Goal: Navigation & Orientation: Find specific page/section

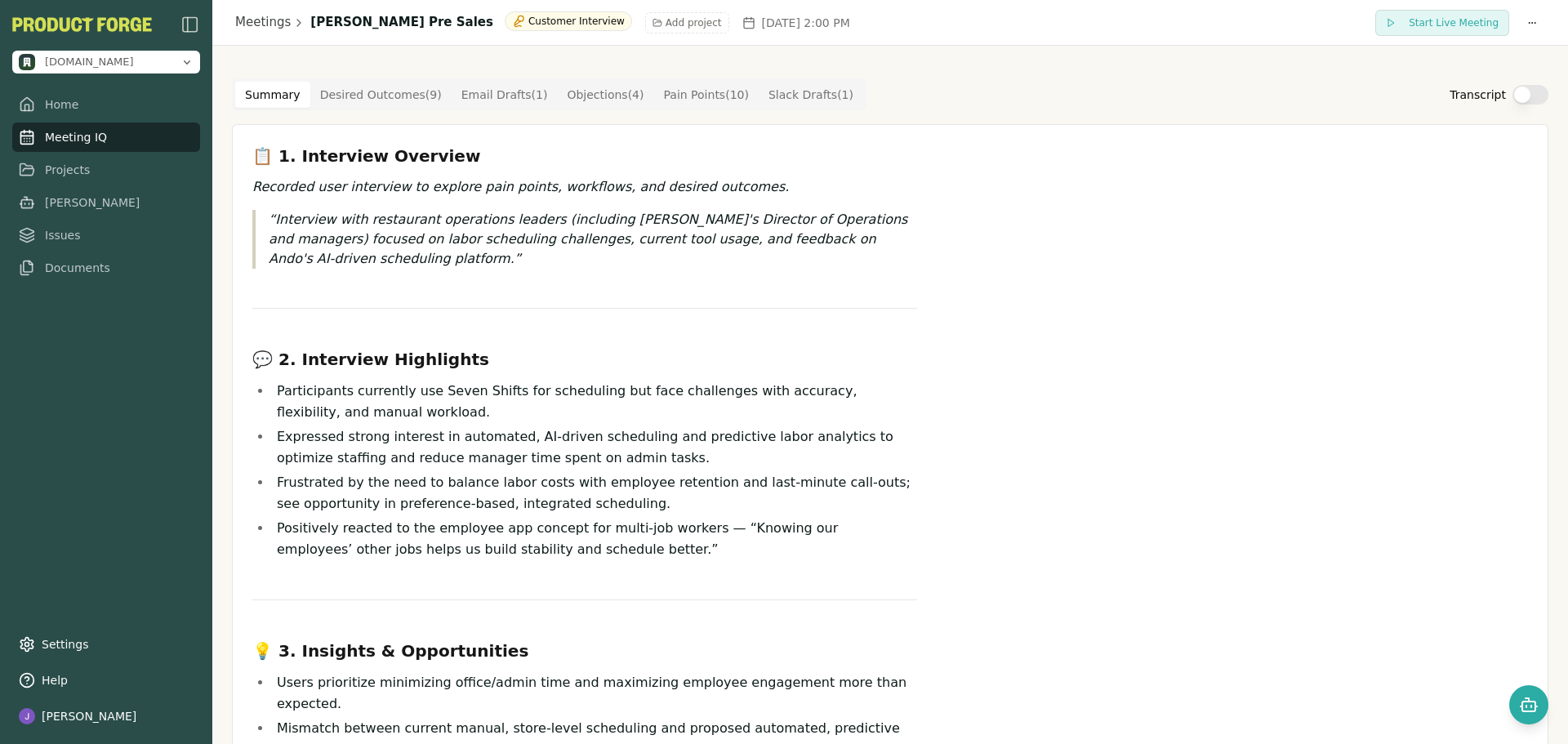
click at [71, 141] on link "Meeting IQ" at bounding box center [106, 137] width 188 height 30
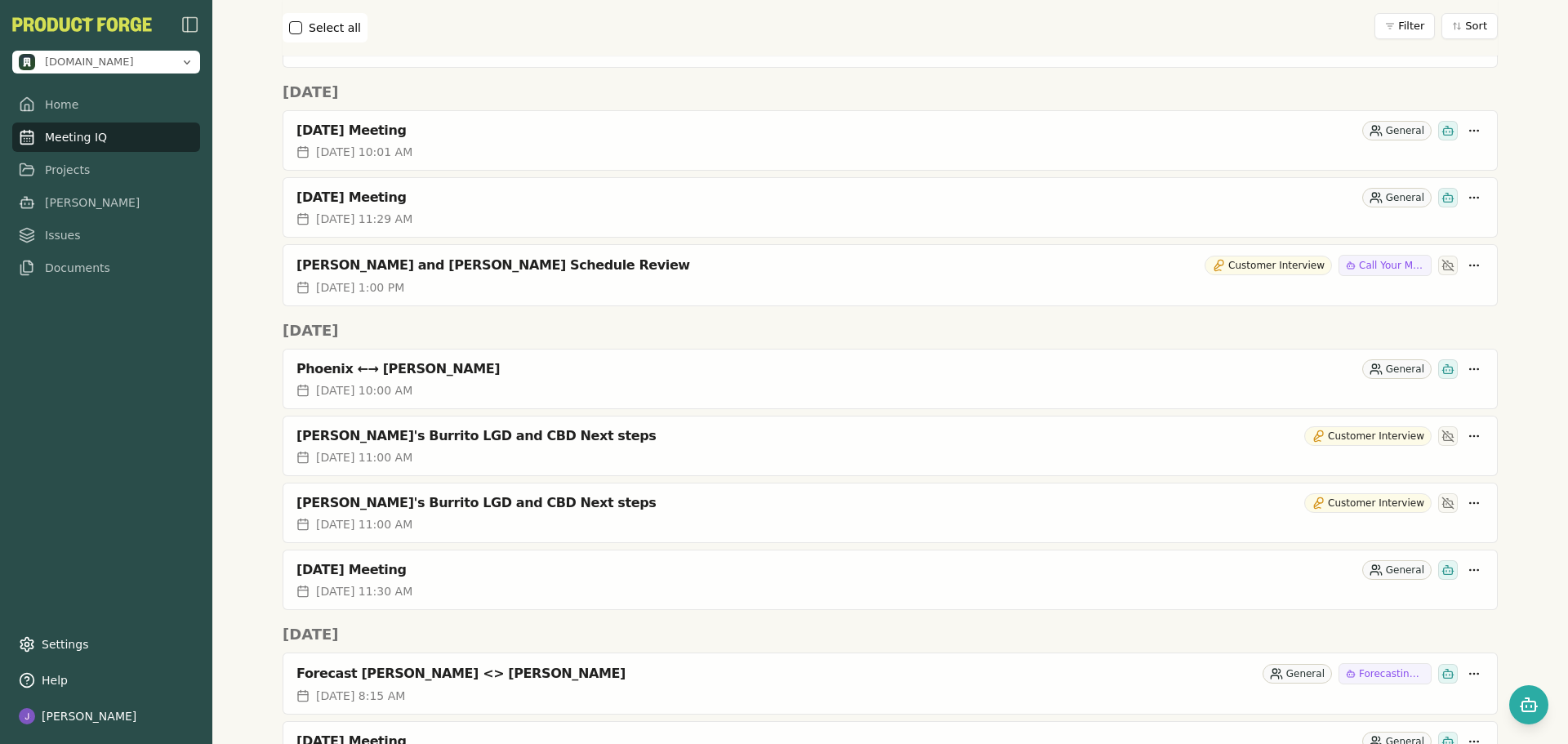
scroll to position [1388, 0]
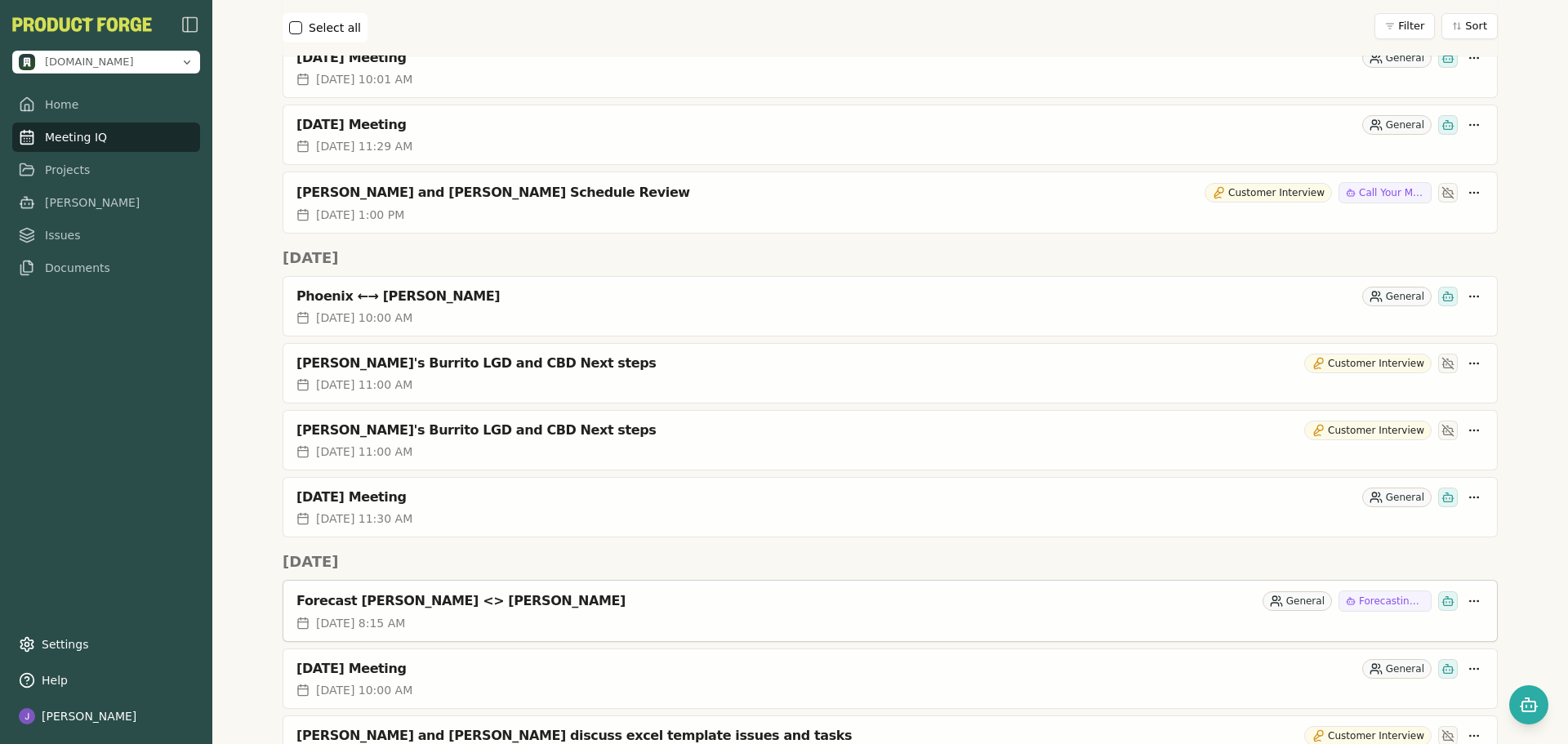
click at [514, 616] on div "[DATE] 8:15 AM" at bounding box center [890, 623] width 1187 height 17
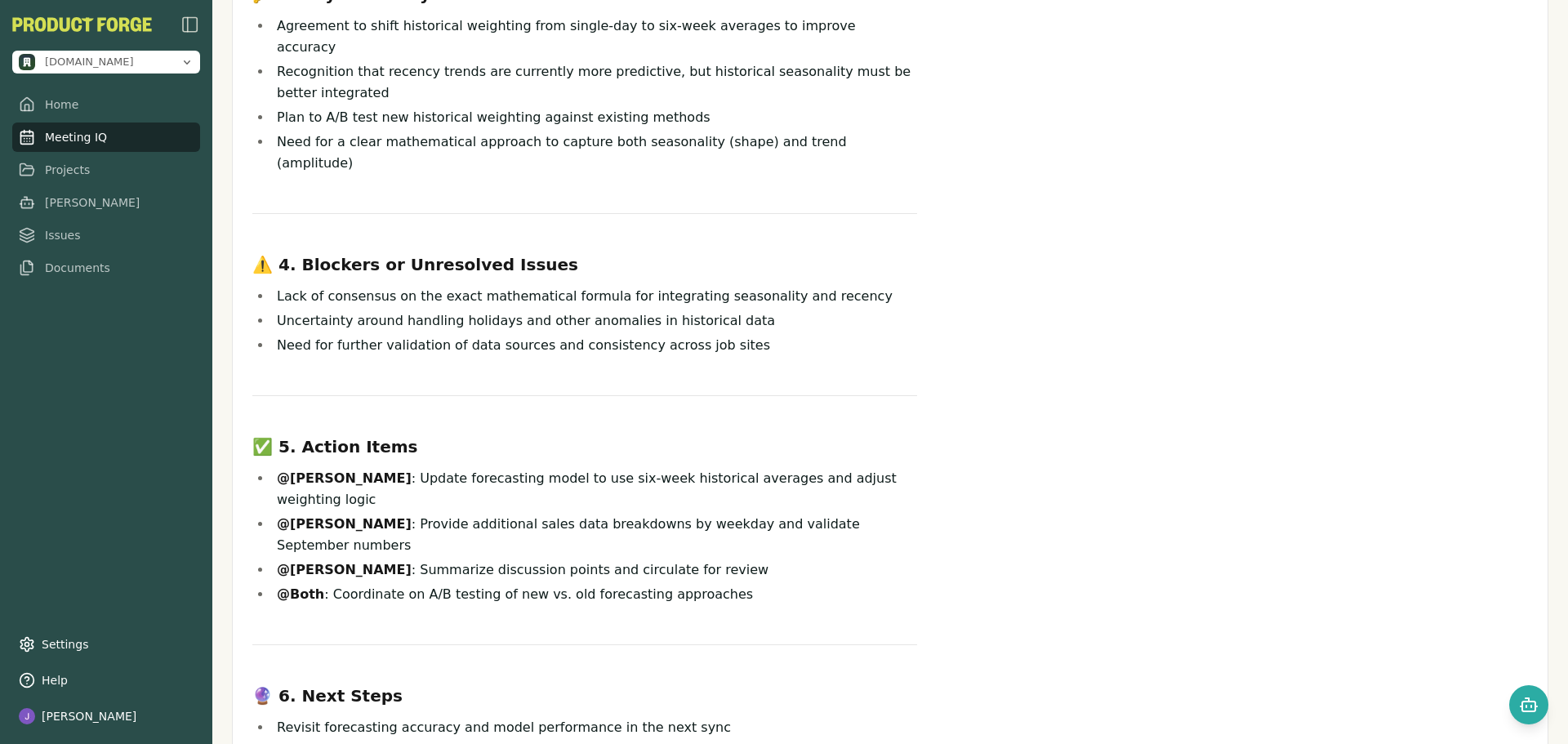
scroll to position [741, 0]
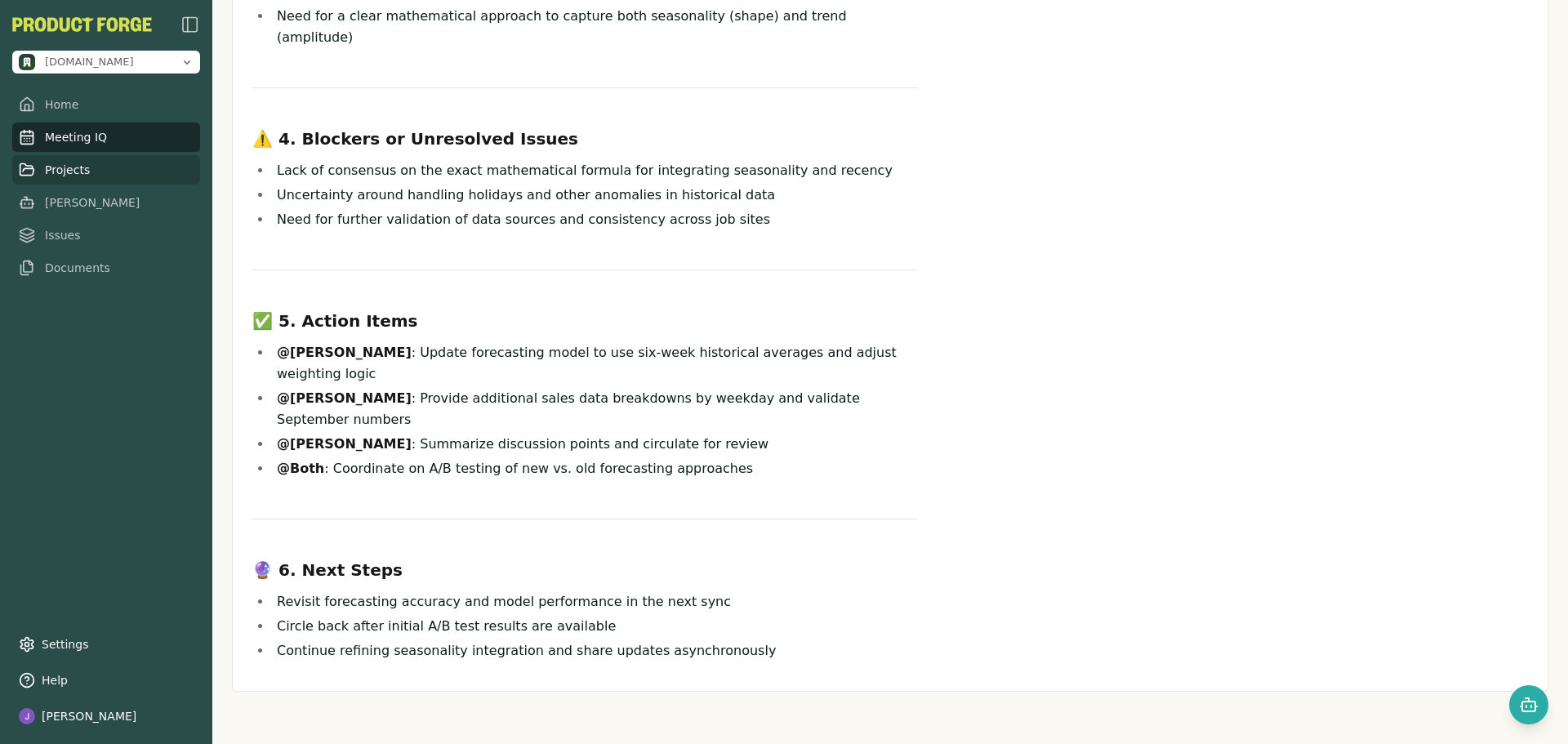
click at [93, 169] on link "Projects" at bounding box center [106, 170] width 188 height 30
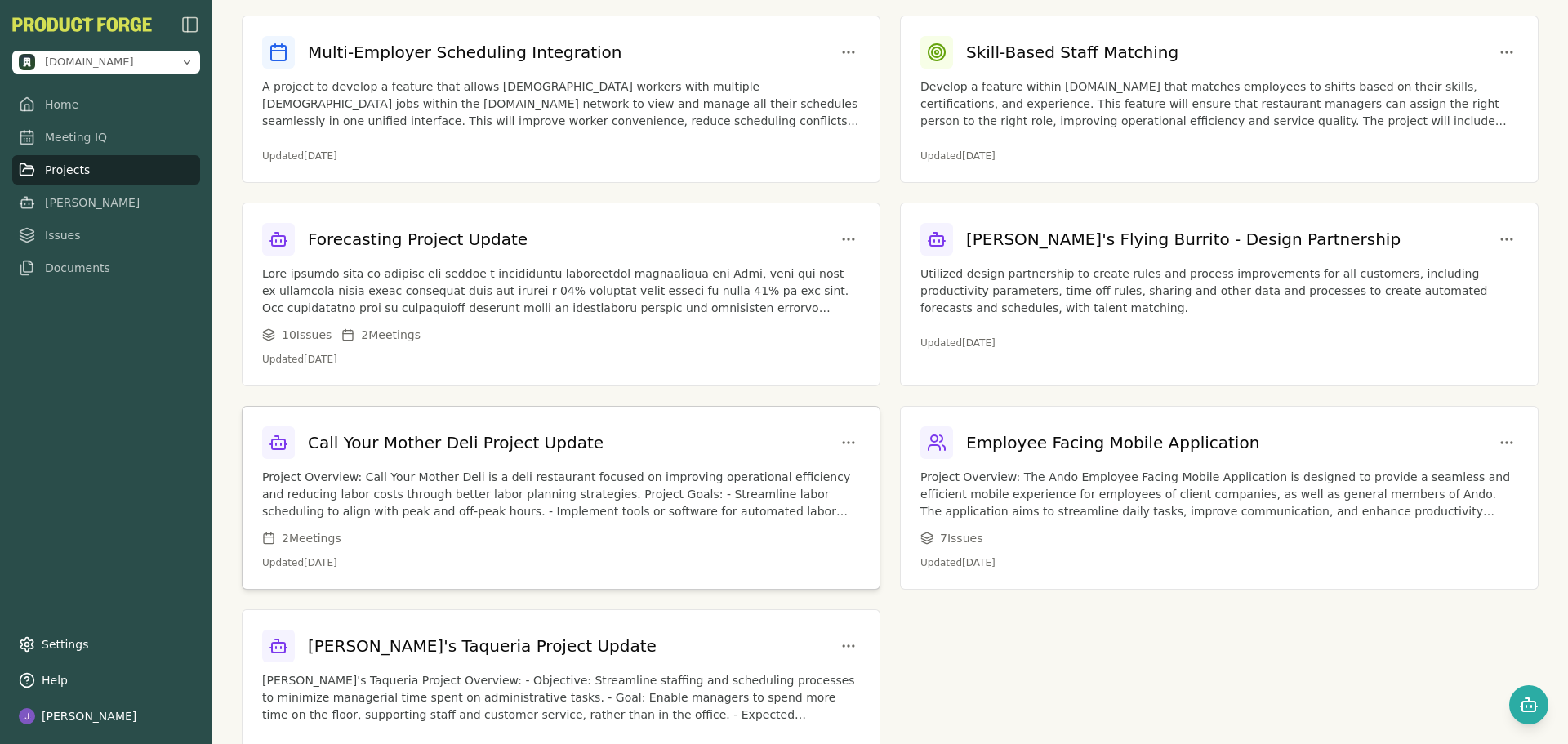
scroll to position [121, 0]
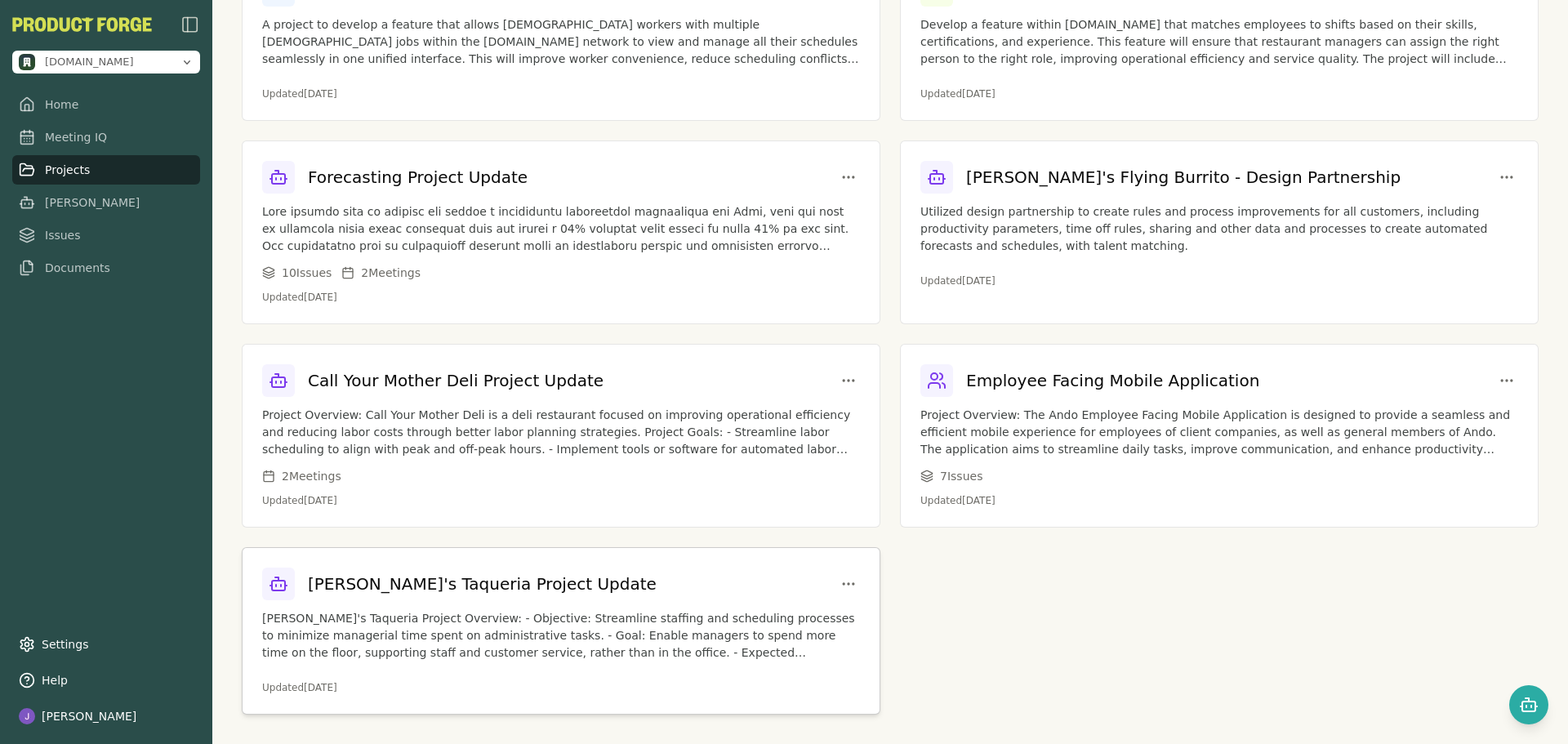
click at [549, 578] on div "[PERSON_NAME]'s Taqueria Project Update" at bounding box center [561, 583] width 598 height 32
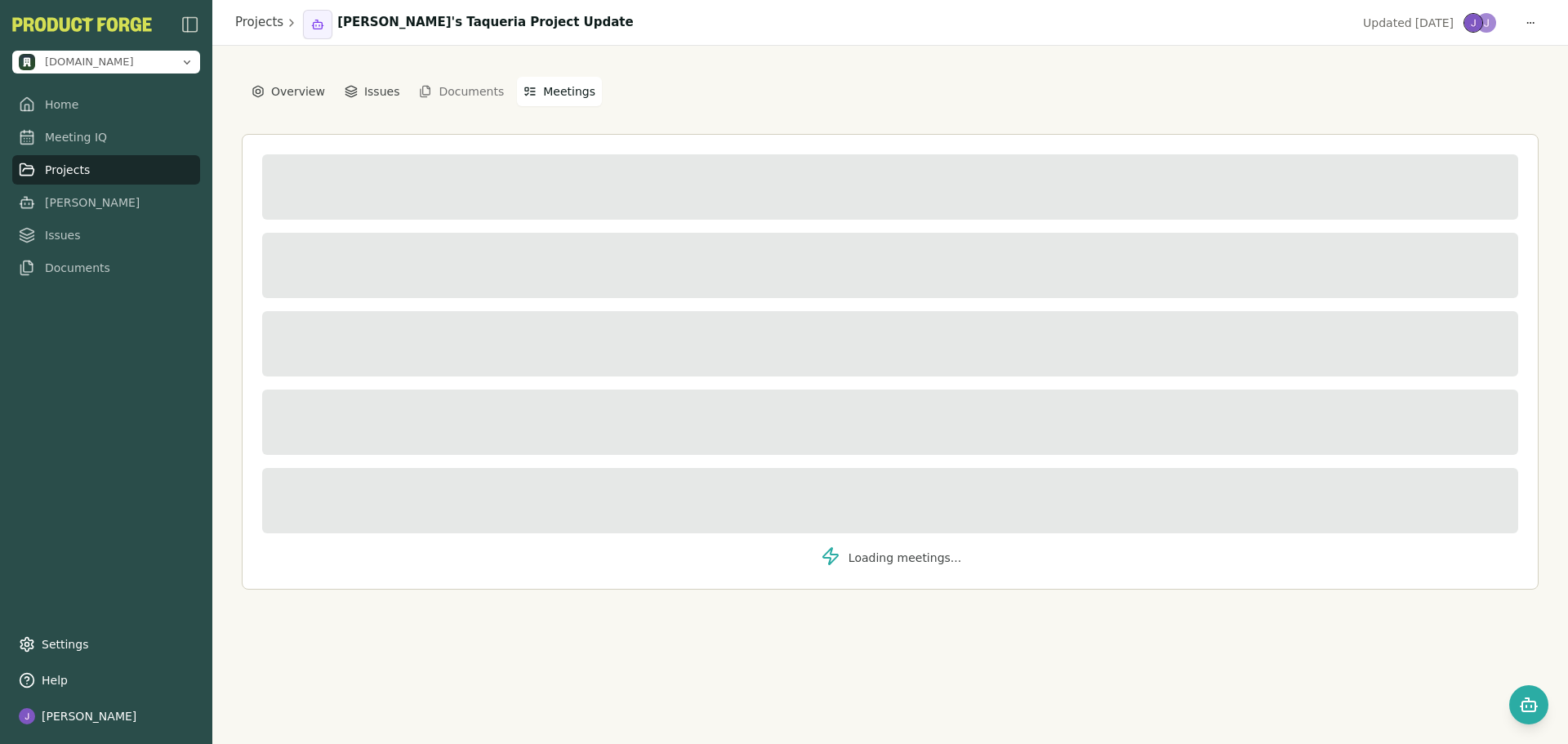
click at [545, 92] on button "Meetings" at bounding box center [560, 92] width 85 height 30
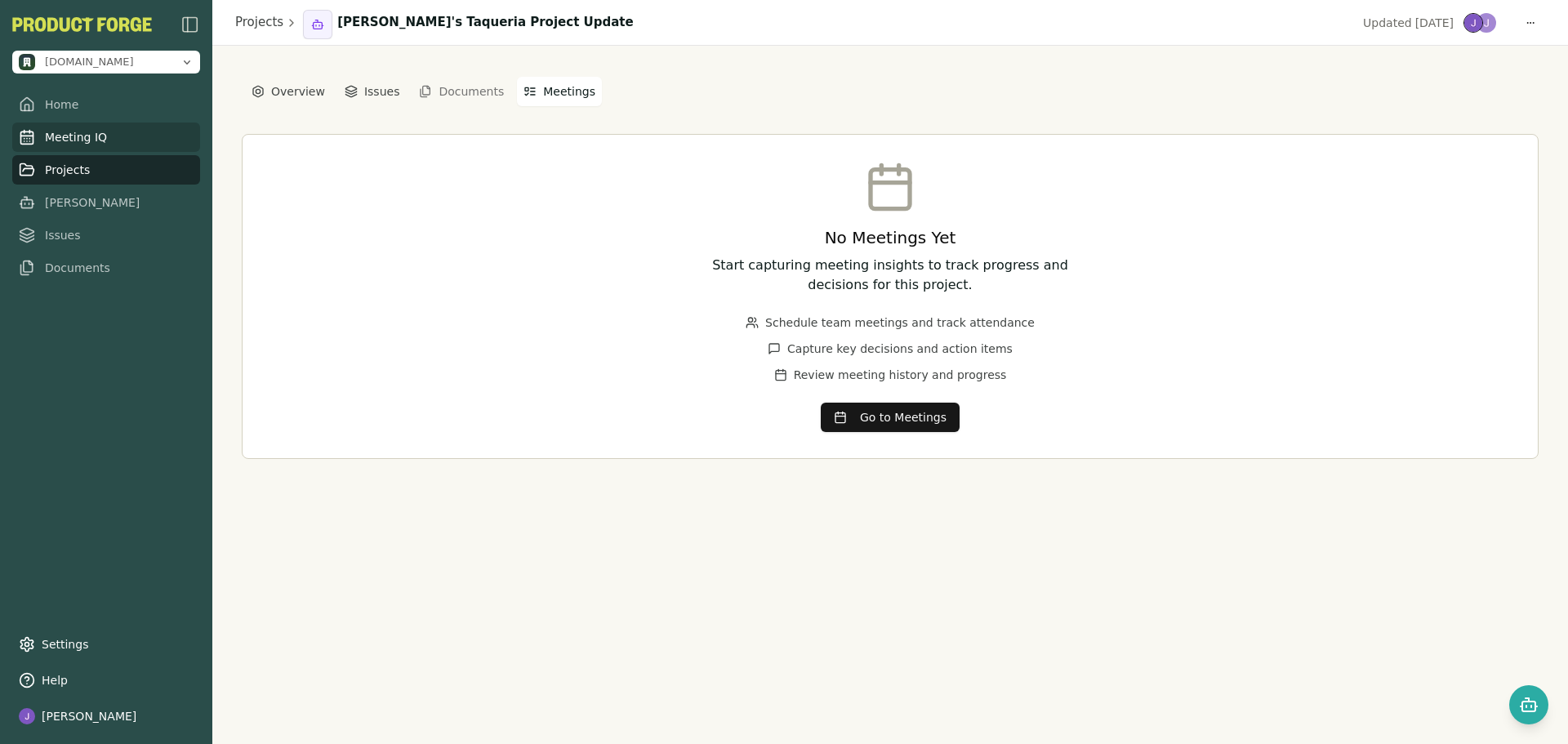
click at [98, 144] on link "Meeting IQ" at bounding box center [106, 137] width 188 height 30
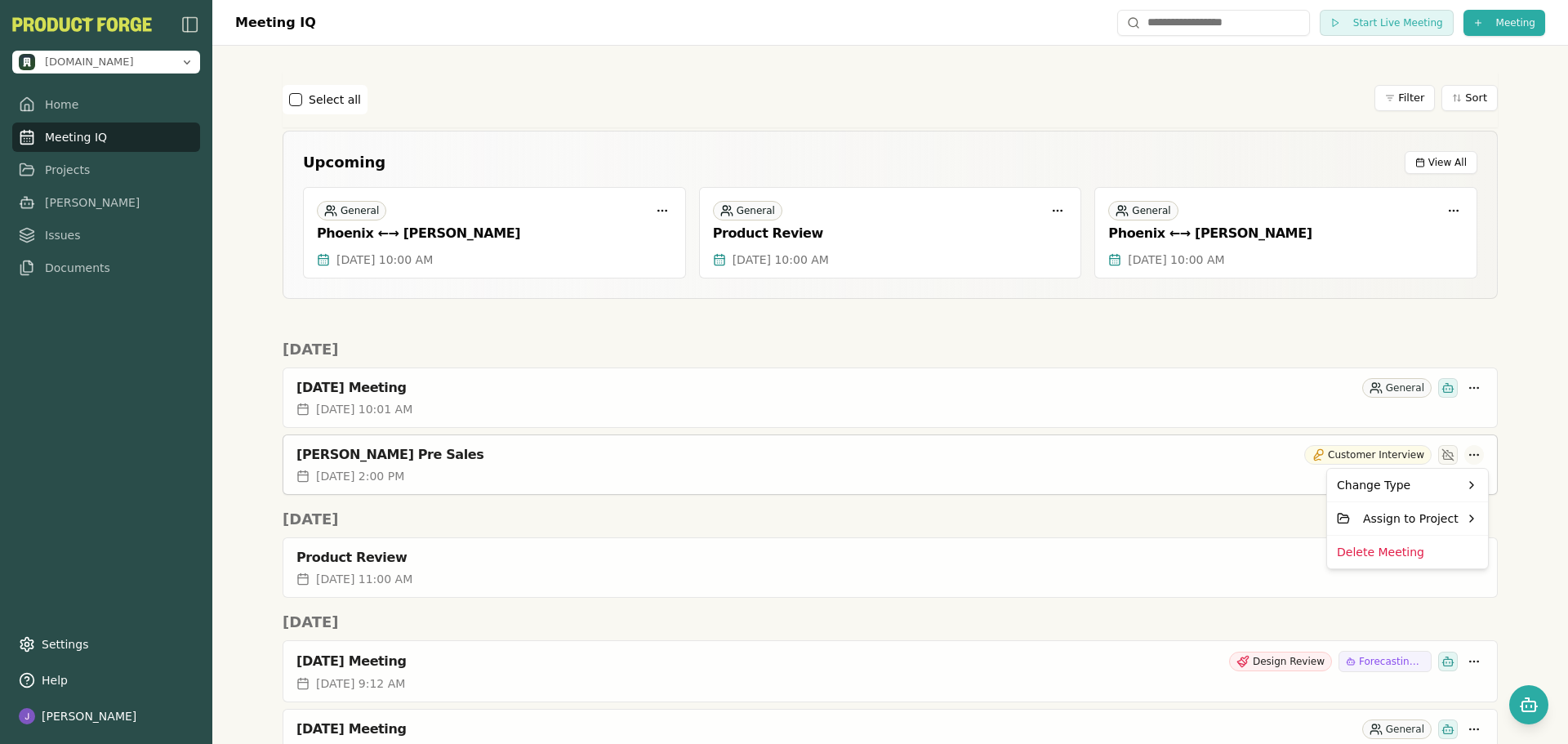
click at [1460, 452] on html "methodic.work Home Meeting IQ Projects Smith Issues Documents Settings Help Joe…" at bounding box center [784, 372] width 1568 height 744
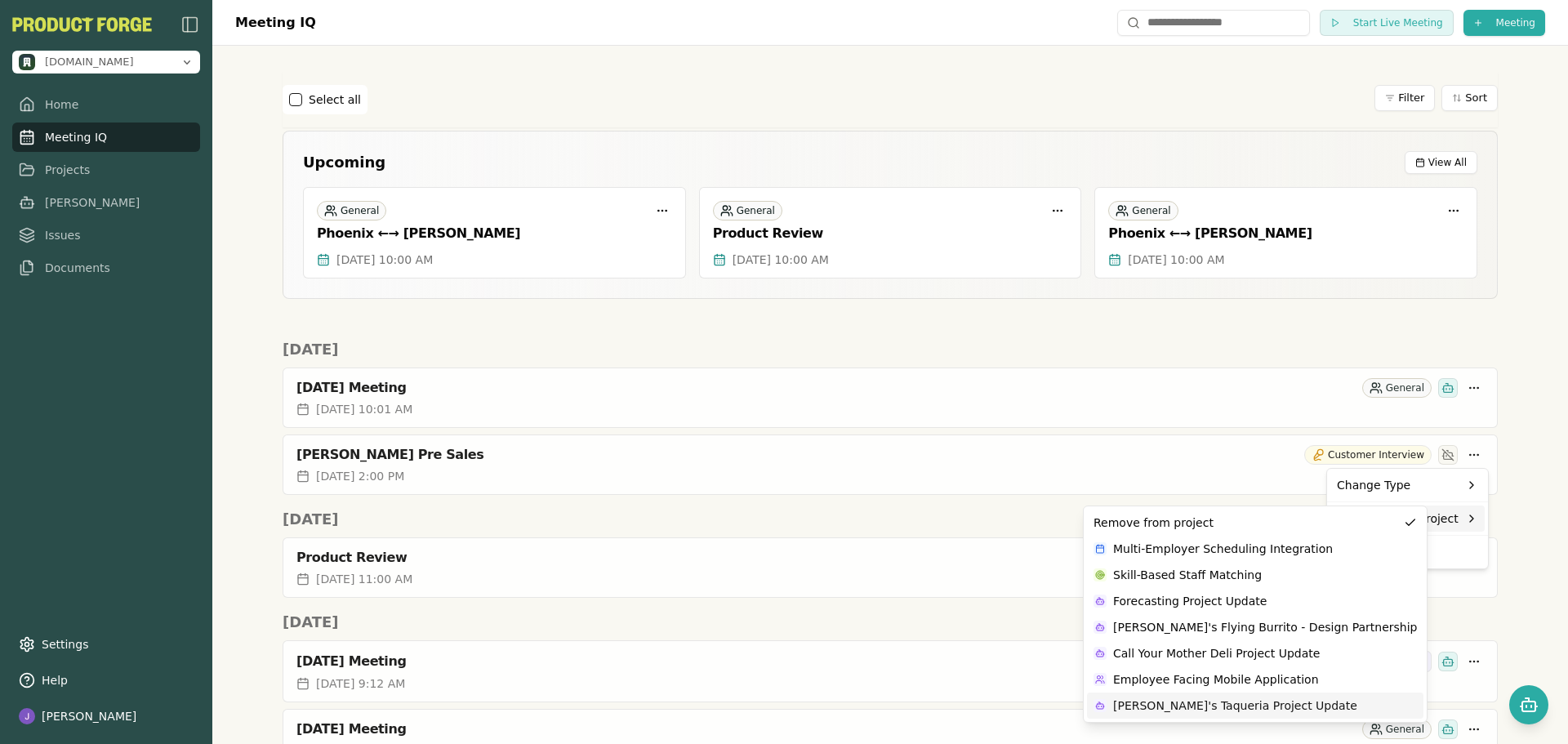
click at [1191, 708] on span "[PERSON_NAME]'s Taqueria Project Update" at bounding box center [1234, 705] width 244 height 17
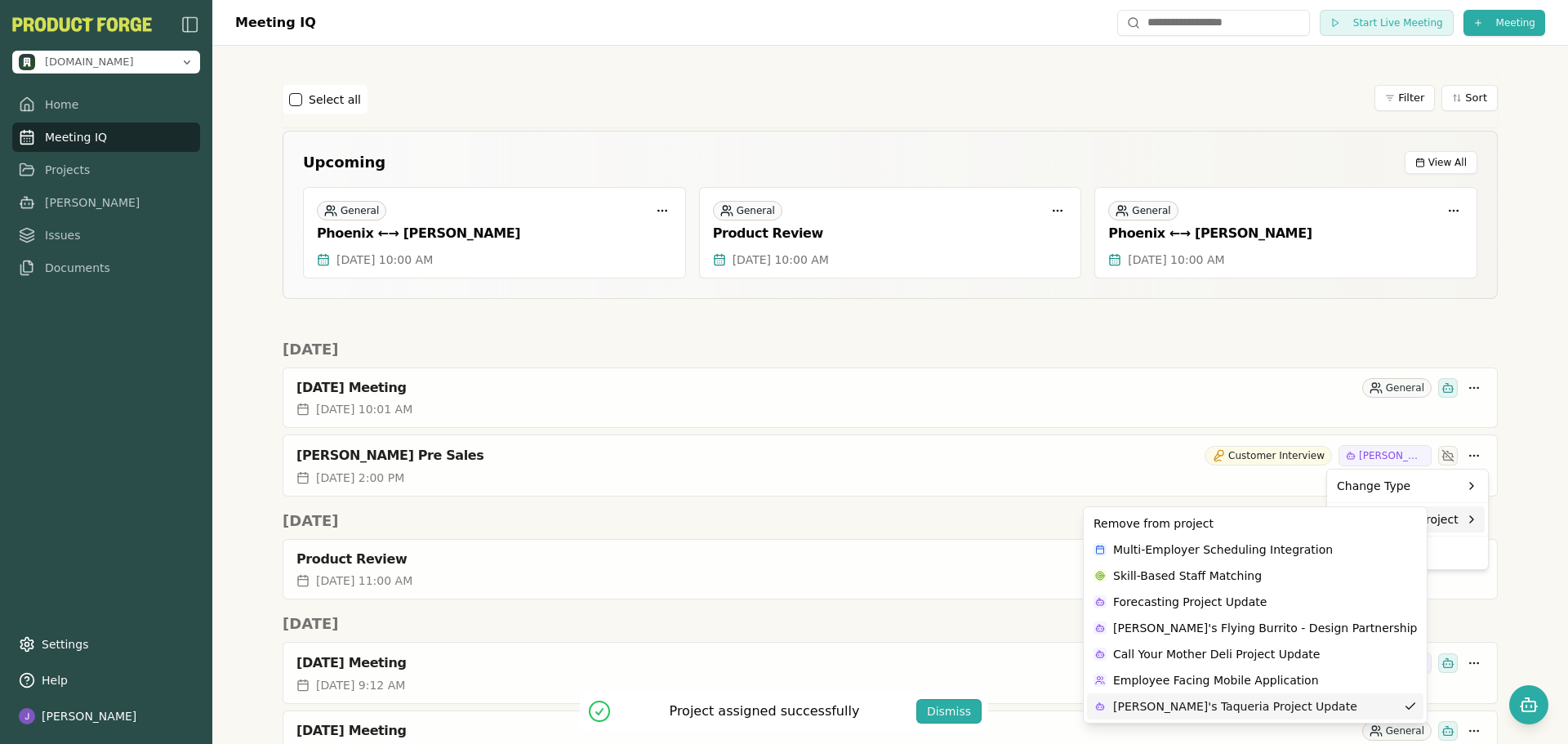
click at [1198, 703] on span "[PERSON_NAME]'s Taqueria Project Update" at bounding box center [1234, 706] width 244 height 17
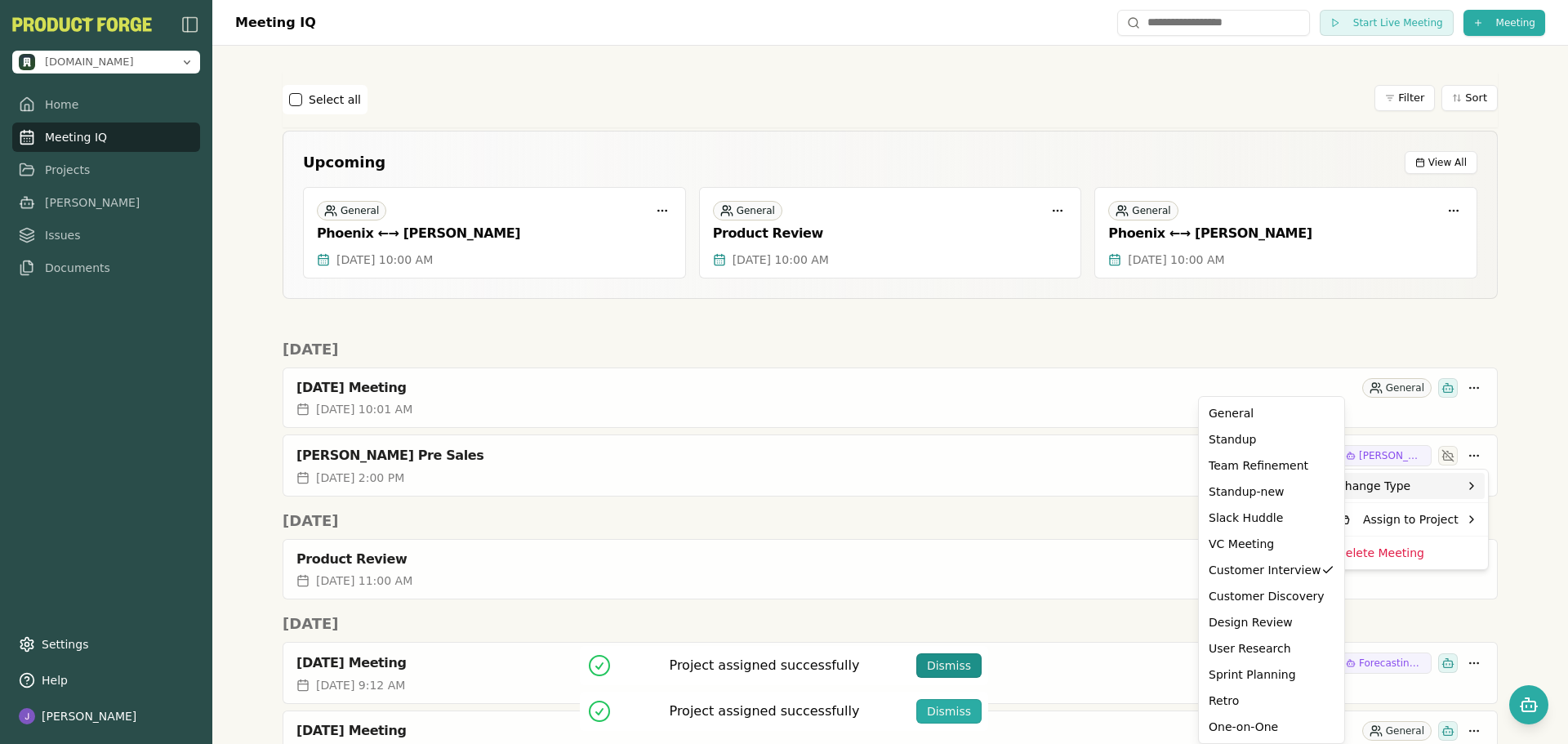
click at [972, 666] on button "Dismiss" at bounding box center [949, 665] width 65 height 24
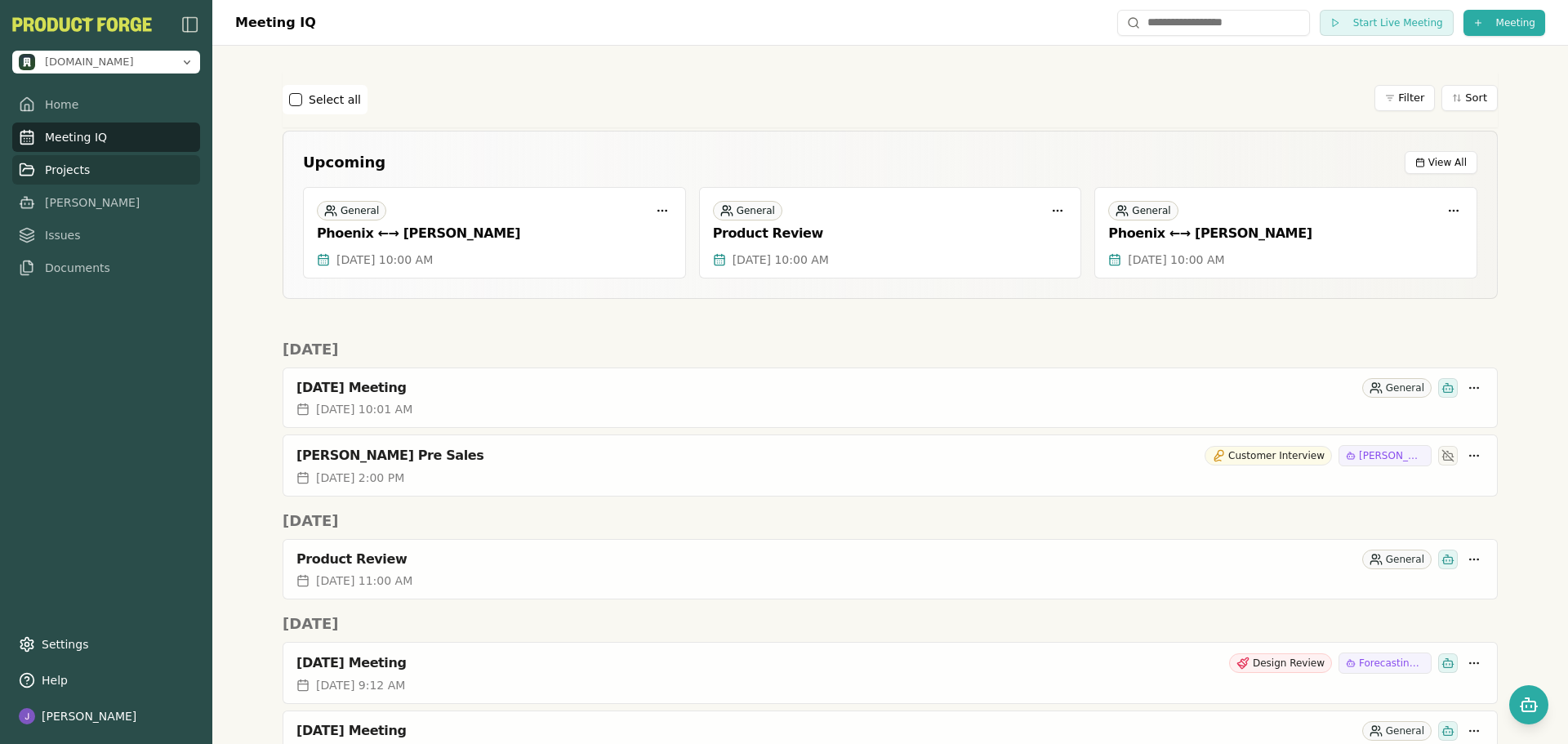
click at [84, 158] on link "Projects" at bounding box center [106, 170] width 188 height 30
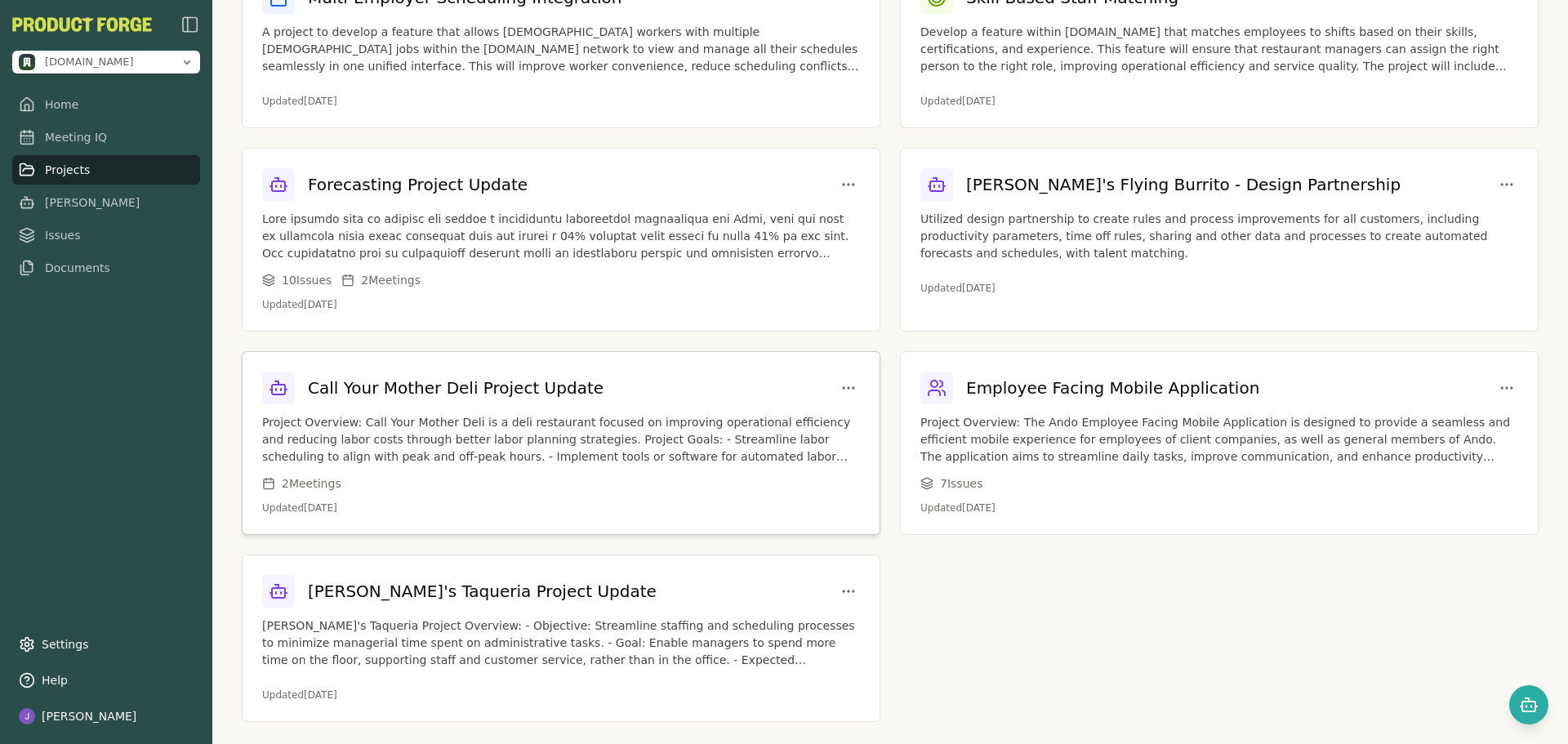
scroll to position [121, 0]
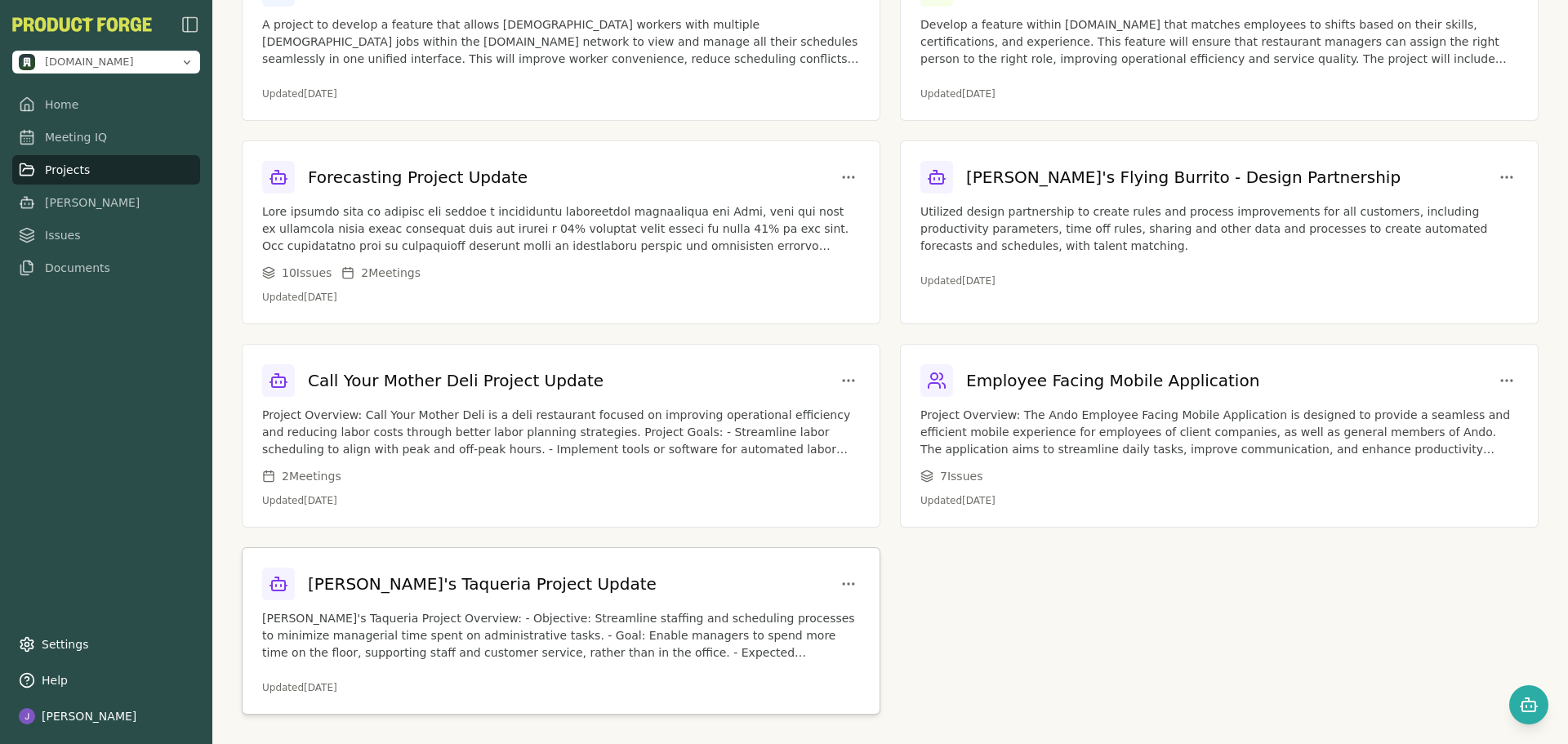
click at [442, 590] on h3 "[PERSON_NAME]'s Taqueria Project Update" at bounding box center [482, 584] width 348 height 23
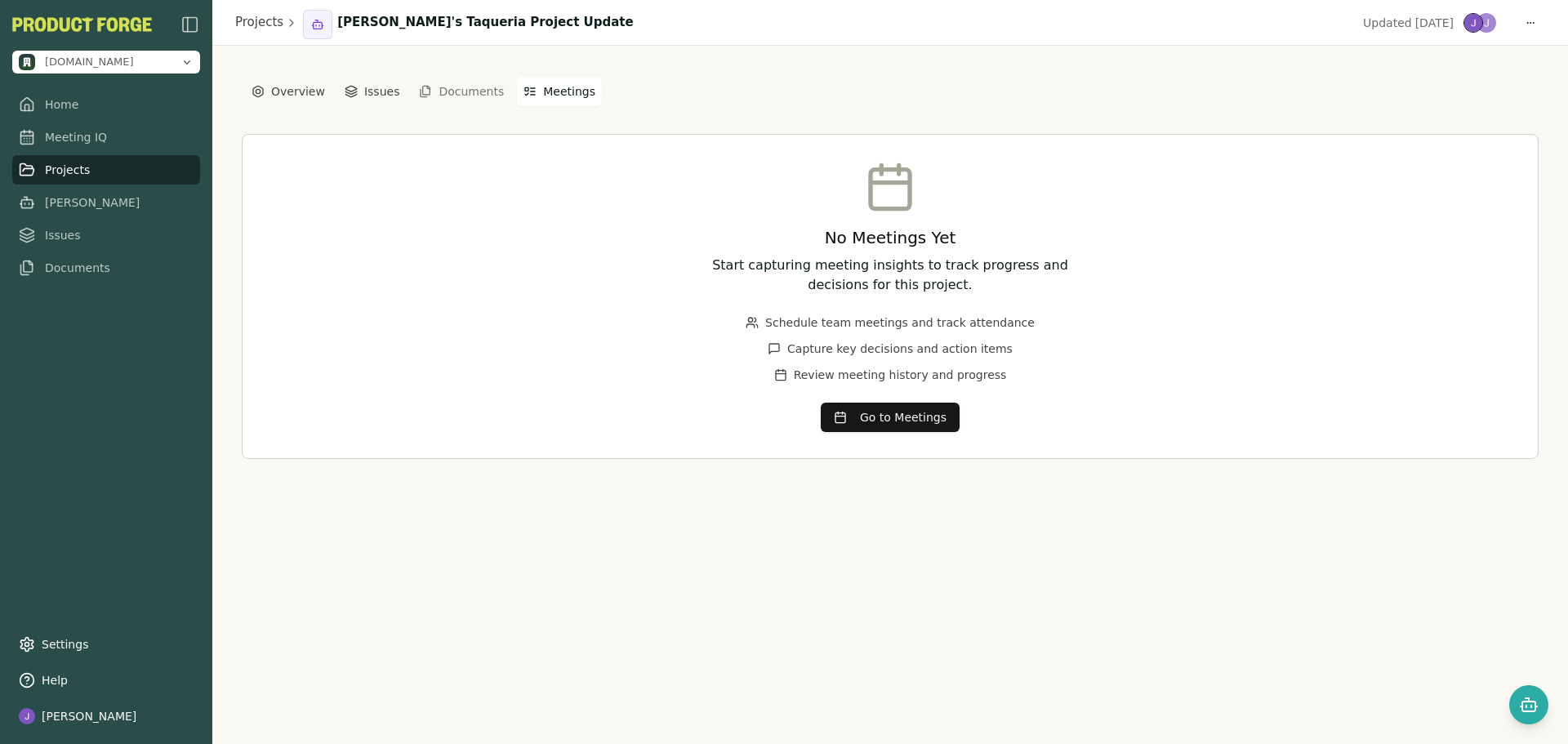
click at [557, 92] on button "Meetings" at bounding box center [560, 92] width 85 height 30
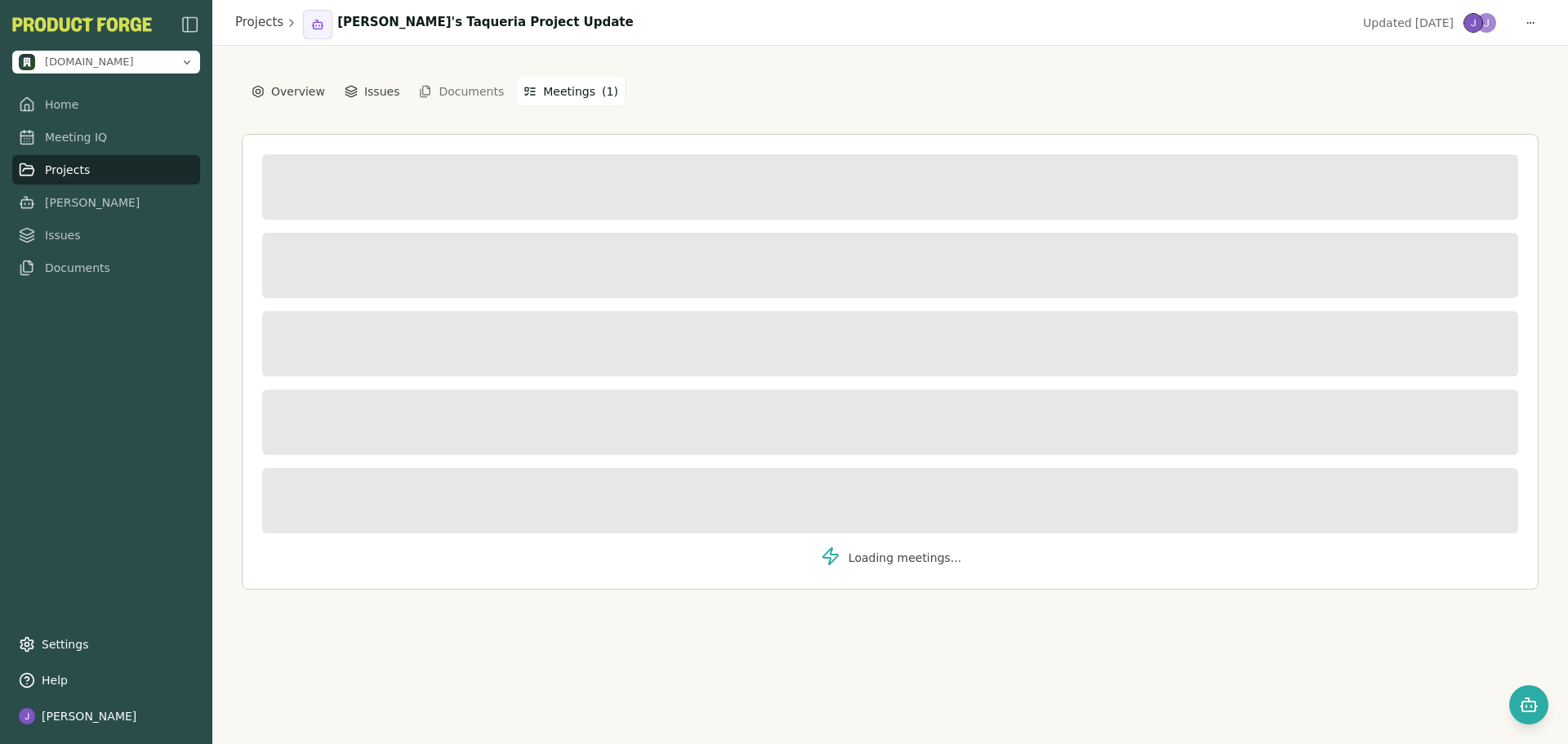
click at [566, 93] on button "Meetings ( 1 )" at bounding box center [571, 92] width 107 height 30
